Goal: Use online tool/utility: Utilize a website feature to perform a specific function

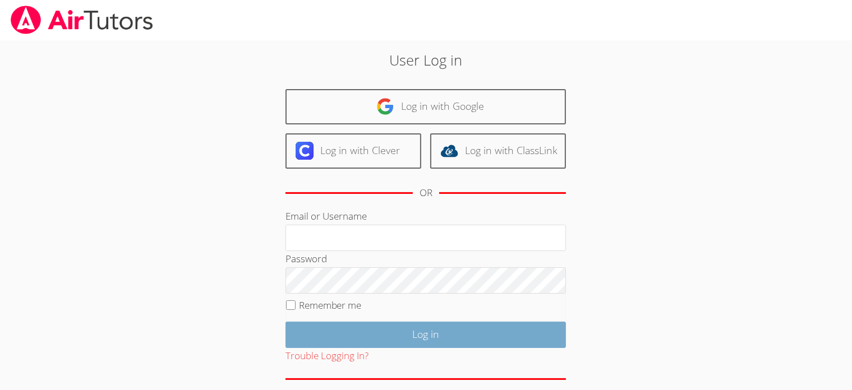
type input "[EMAIL_ADDRESS][DOMAIN_NAME]"
click at [409, 331] on input "Log in" at bounding box center [425, 335] width 280 height 26
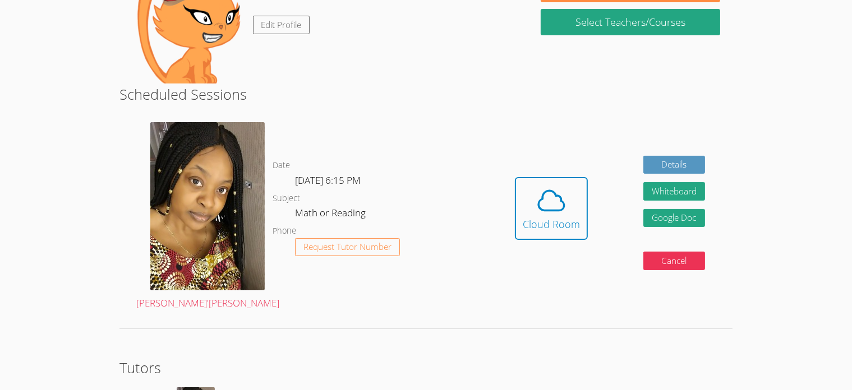
scroll to position [195, 0]
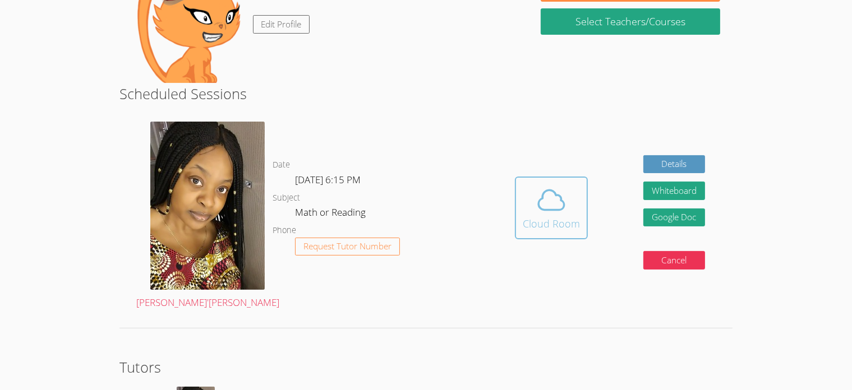
click at [538, 216] on div "Cloud Room" at bounding box center [551, 224] width 57 height 16
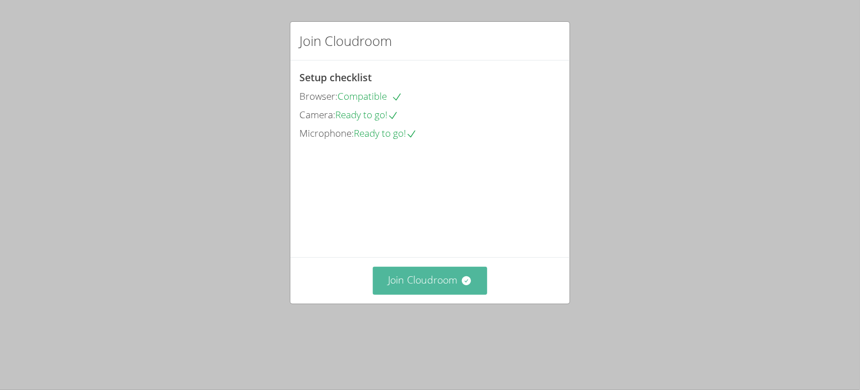
click at [466, 287] on icon at bounding box center [466, 280] width 11 height 11
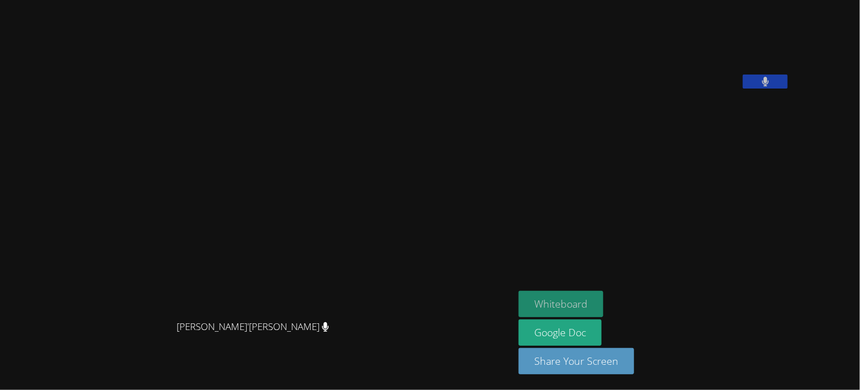
click at [603, 303] on button "Whiteboard" at bounding box center [561, 304] width 85 height 26
click at [592, 316] on button "Whiteboard" at bounding box center [561, 304] width 85 height 26
click at [599, 297] on button "Whiteboard" at bounding box center [561, 304] width 85 height 26
